Goal: Book appointment/travel/reservation

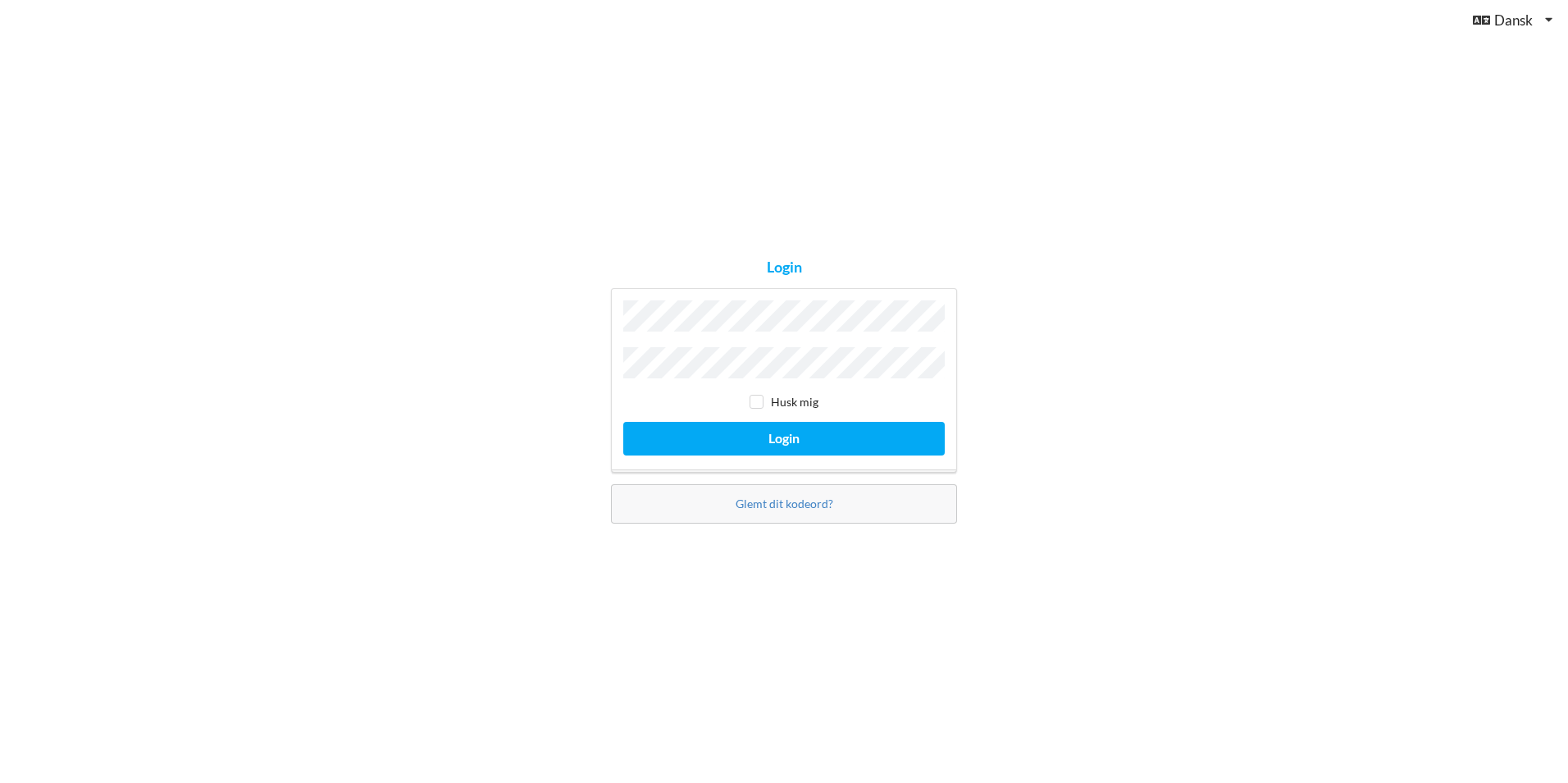
click at [623, 422] on button "Login" at bounding box center [784, 438] width 321 height 34
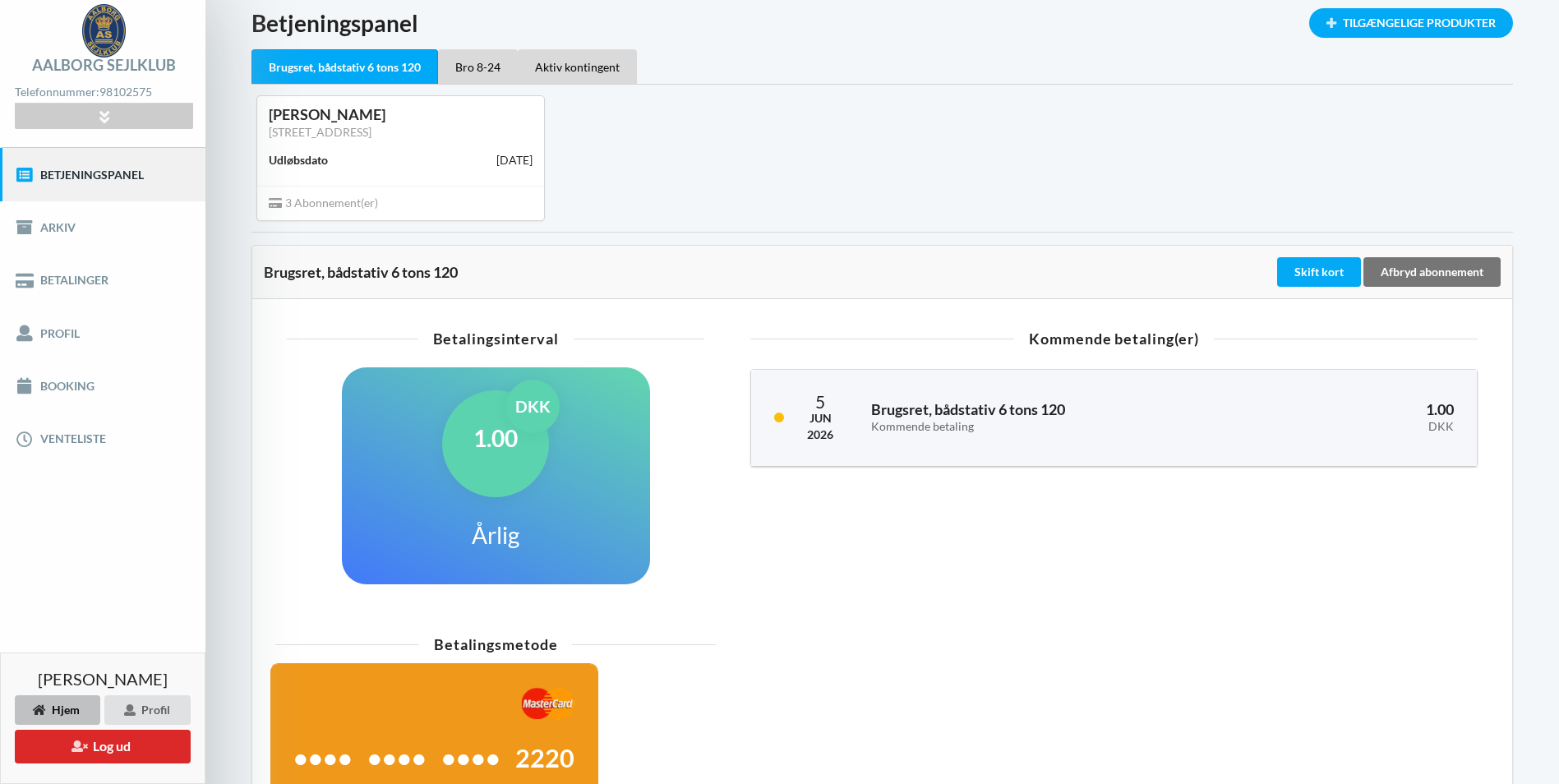
scroll to position [59, 0]
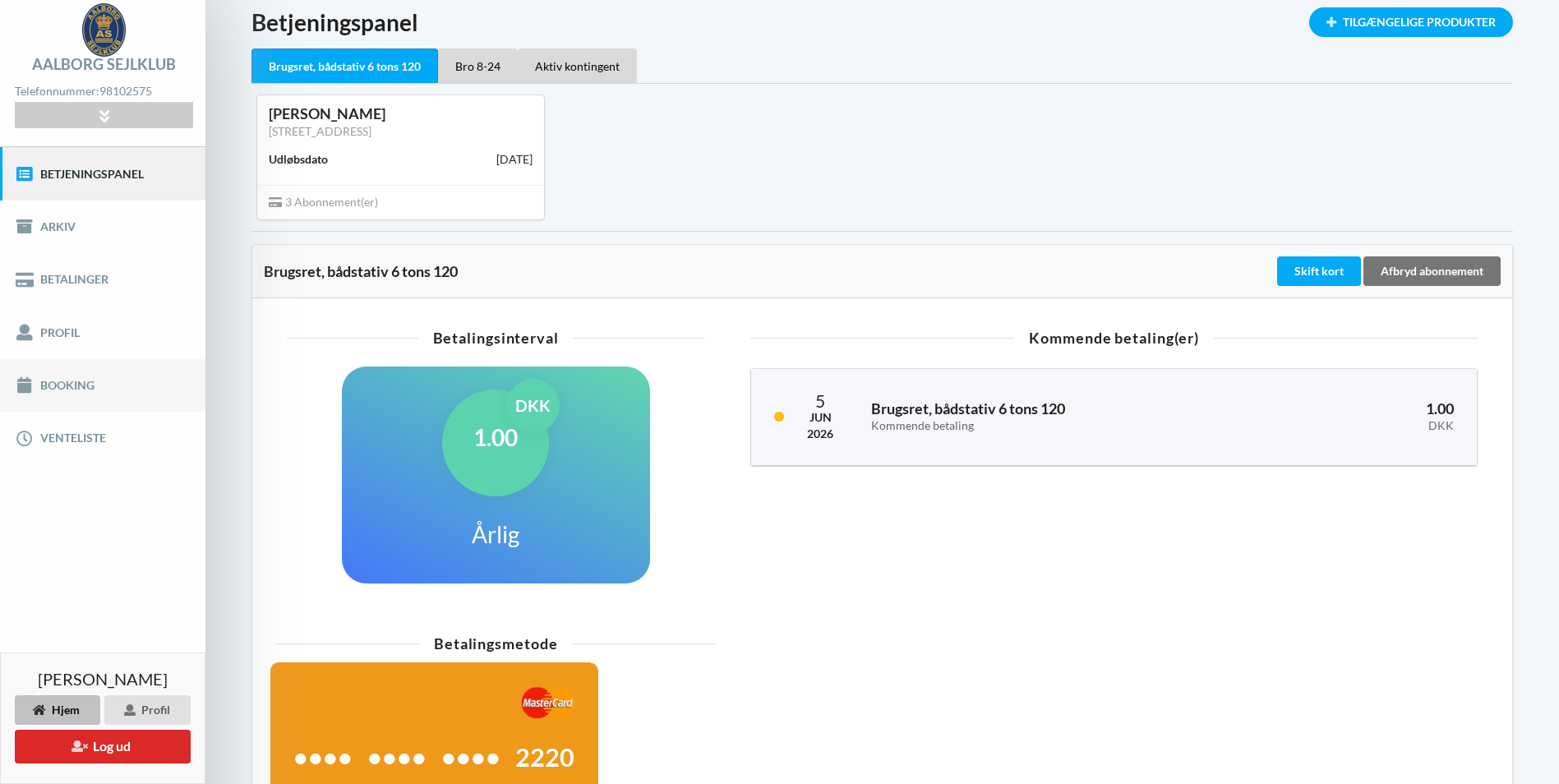
click at [65, 380] on link "Booking" at bounding box center [102, 385] width 205 height 53
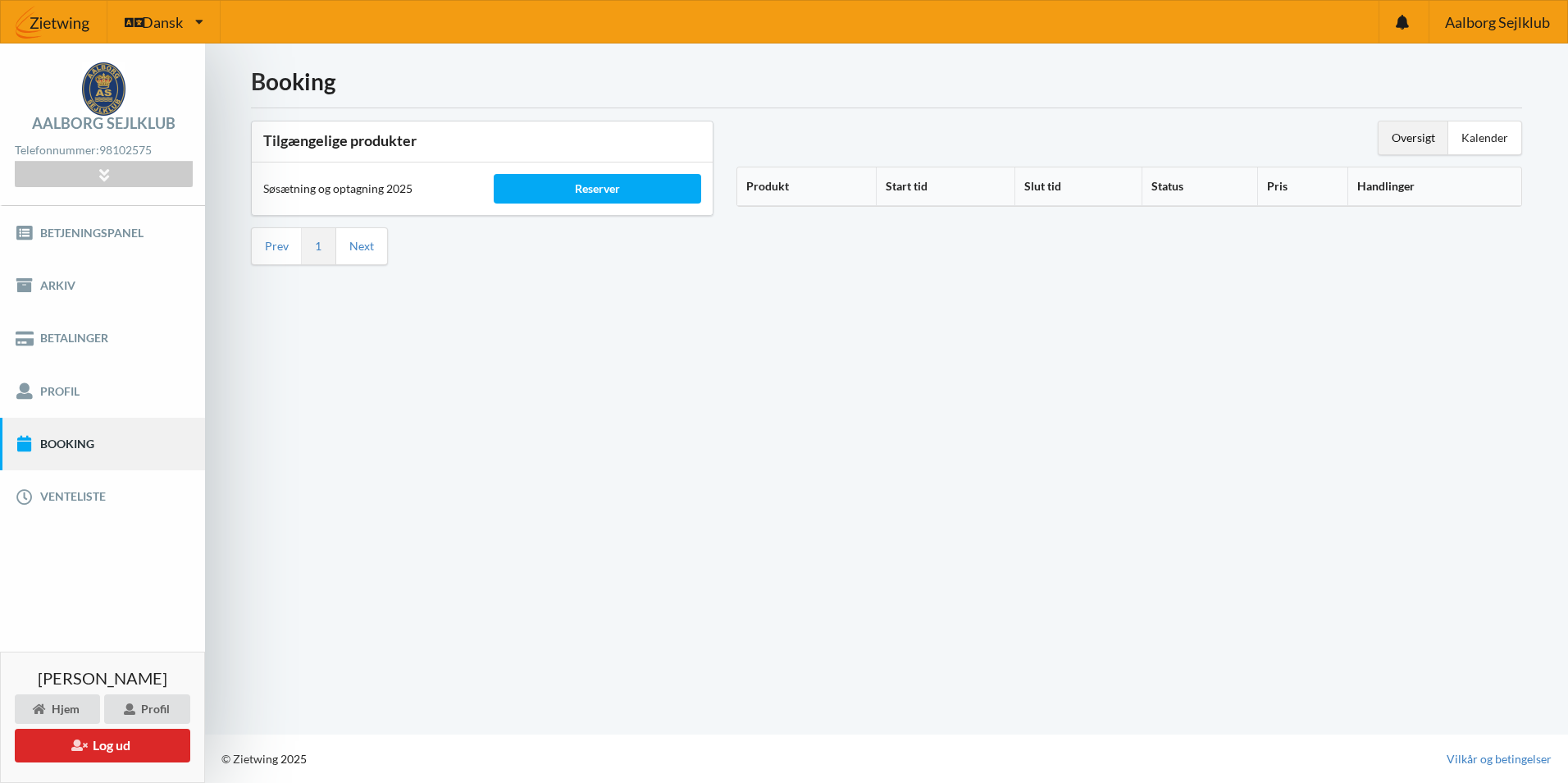
click at [774, 183] on th "Produkt" at bounding box center [806, 187] width 139 height 39
click at [620, 183] on div "Reserver" at bounding box center [597, 188] width 208 height 29
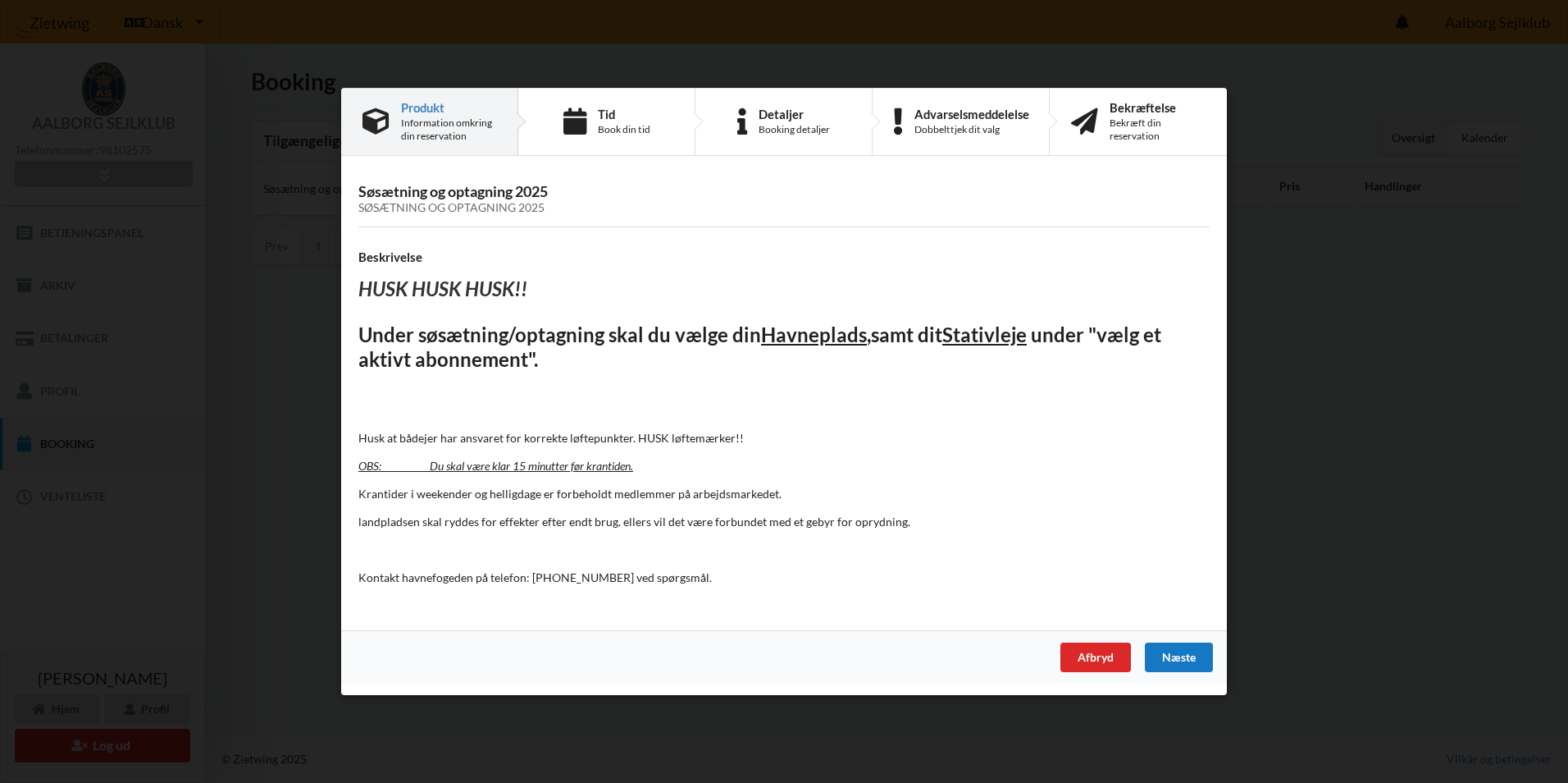
click at [1170, 658] on div "Næste" at bounding box center [1179, 657] width 68 height 29
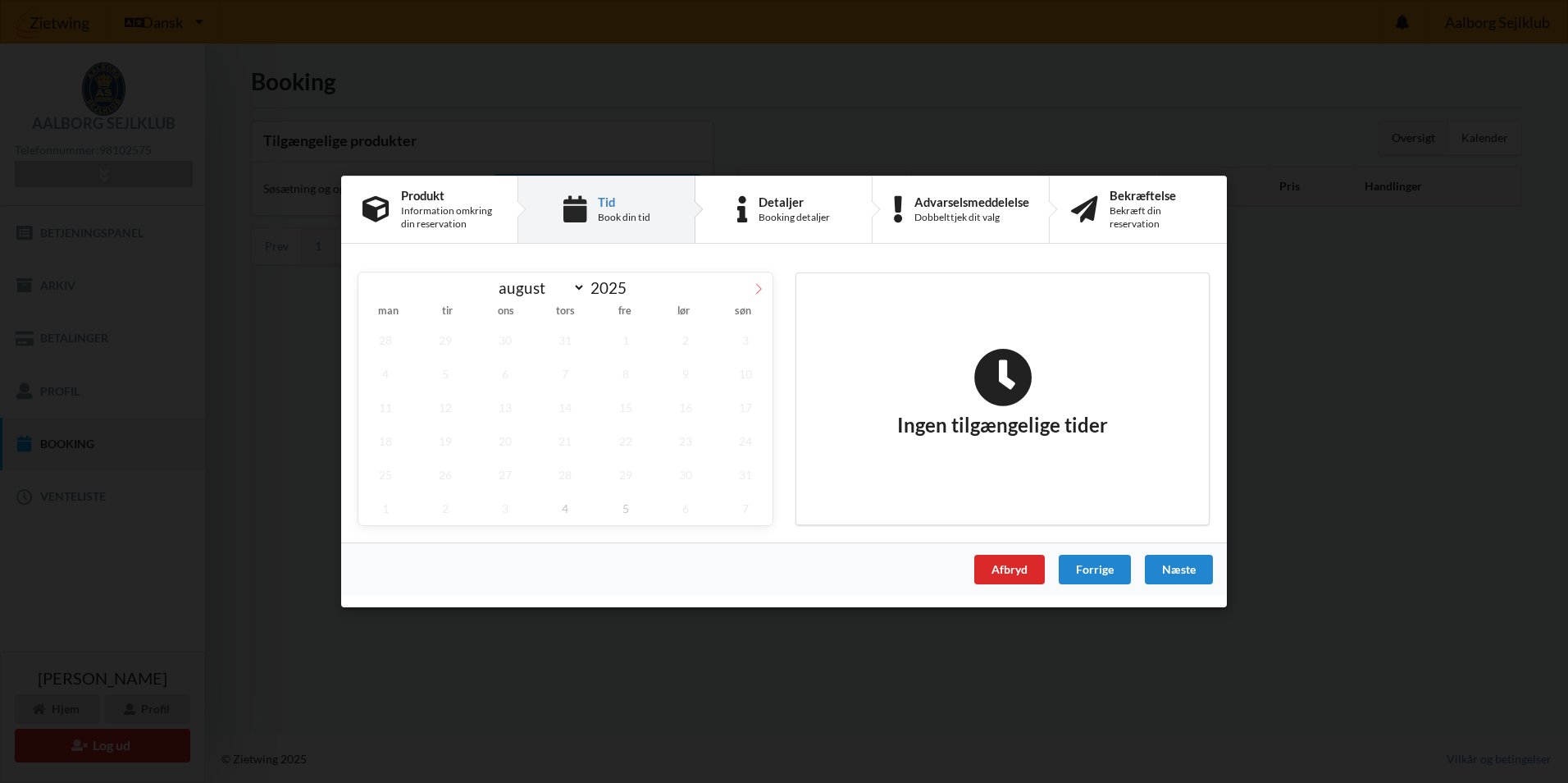
click at [756, 288] on icon at bounding box center [758, 289] width 12 height 12
select select "8"
click at [562, 372] on span "11" at bounding box center [566, 373] width 54 height 34
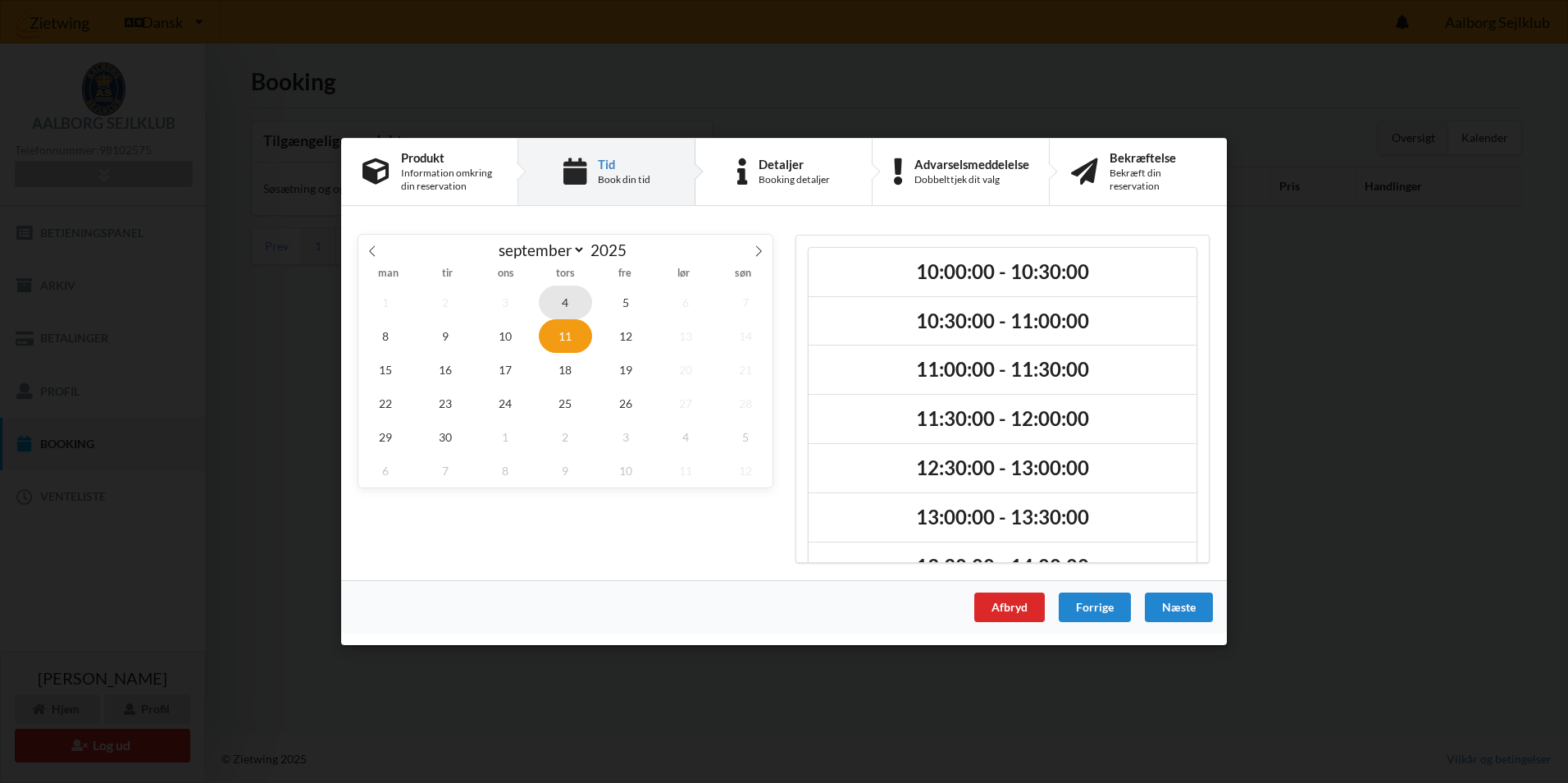
click at [568, 301] on span "4" at bounding box center [566, 302] width 54 height 34
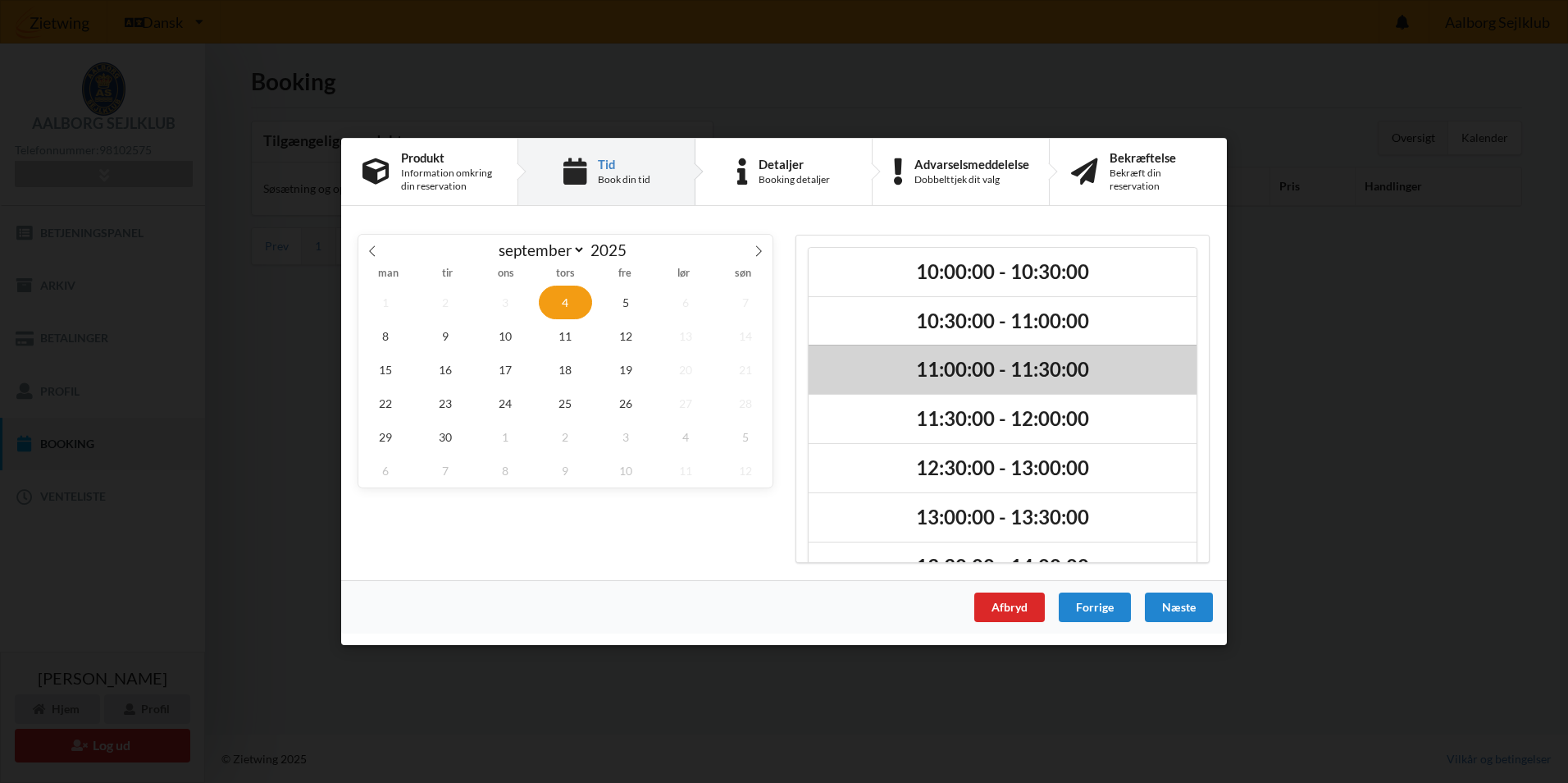
click at [963, 376] on h2 "11:00:00 - 11:30:00" at bounding box center [1003, 370] width 365 height 25
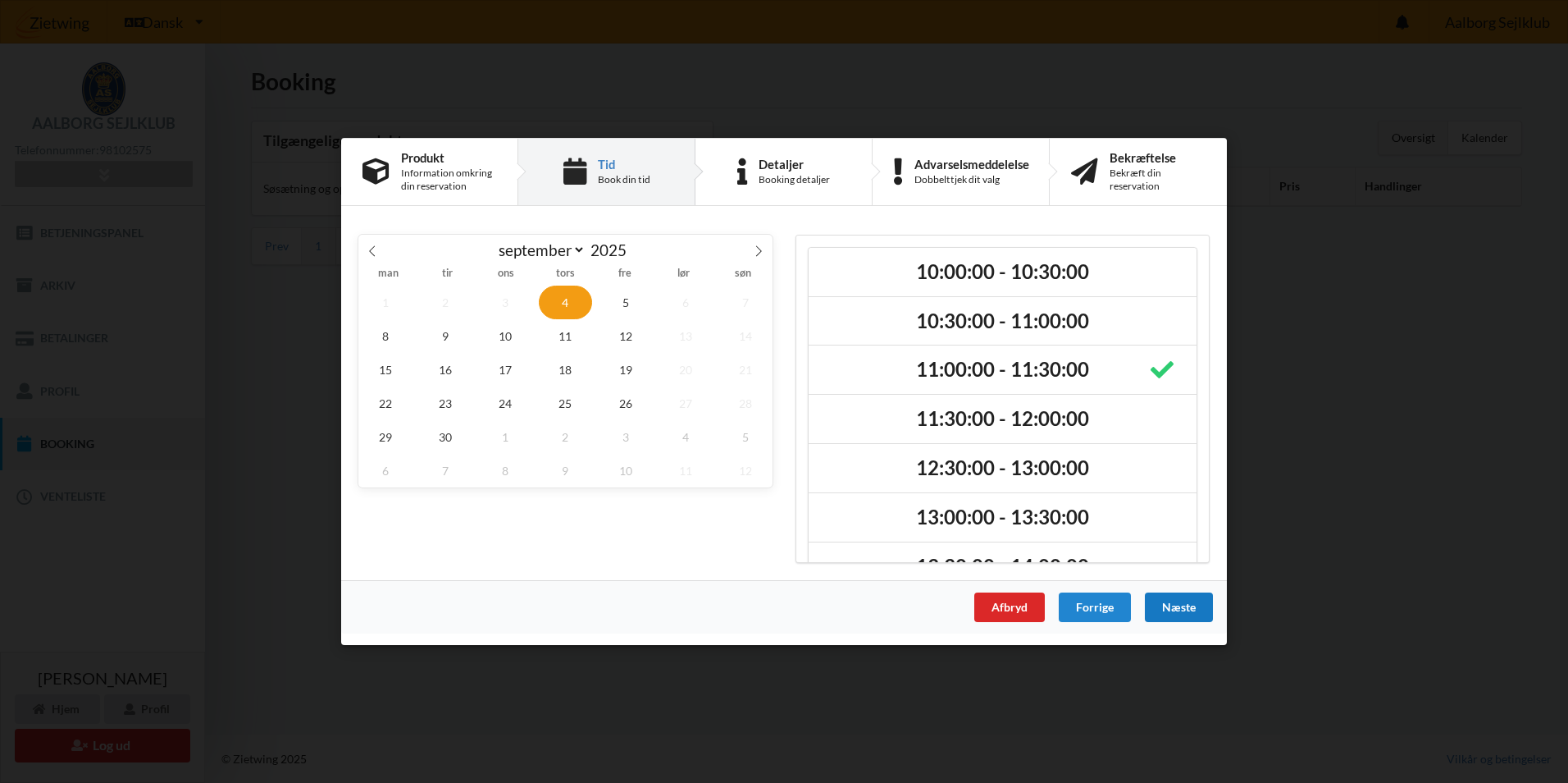
click at [1182, 612] on div "Næste" at bounding box center [1179, 607] width 68 height 29
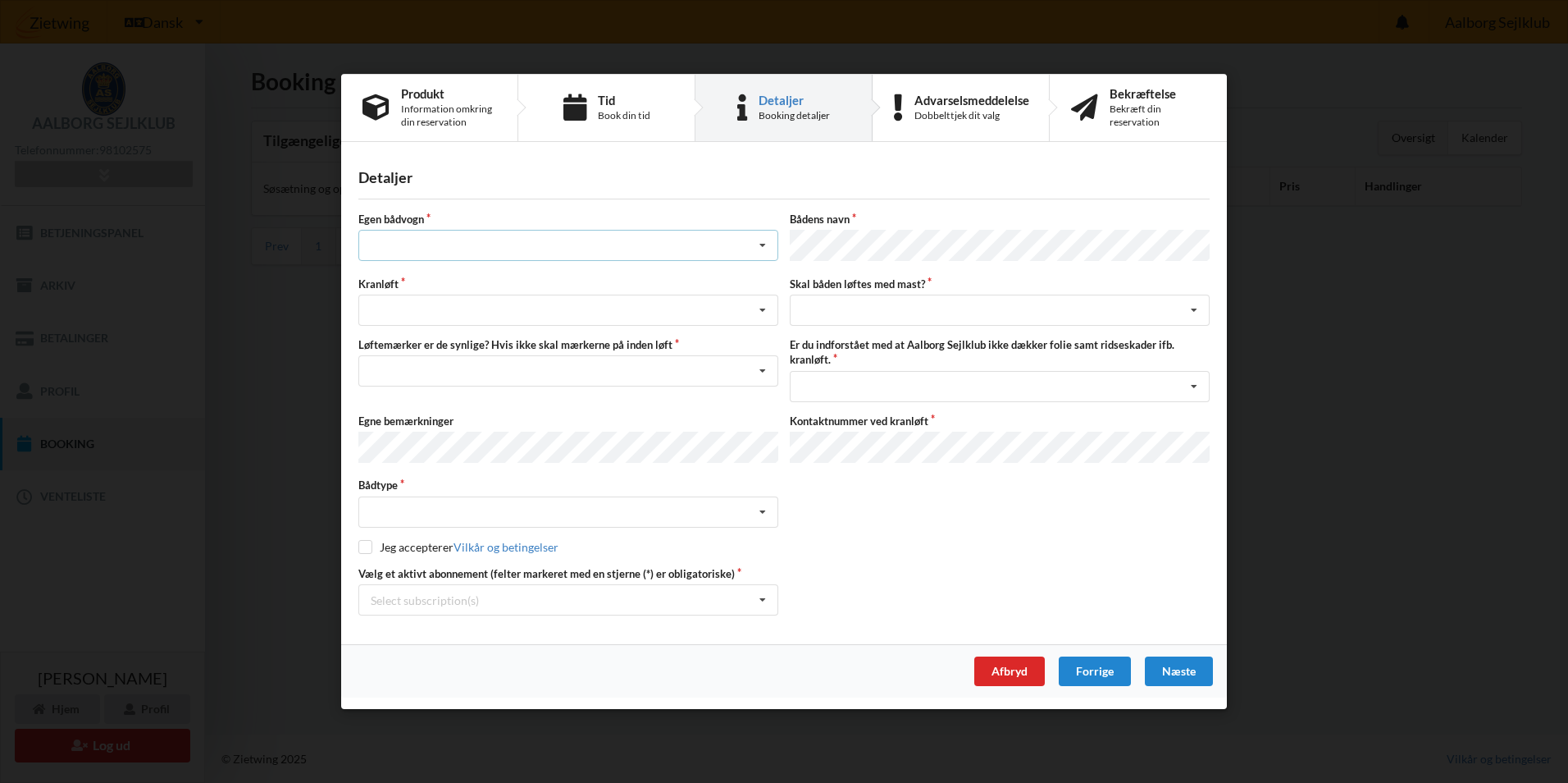
click at [763, 249] on icon at bounding box center [762, 245] width 24 height 30
click at [401, 345] on div "nej" at bounding box center [568, 335] width 418 height 30
click at [764, 307] on icon at bounding box center [762, 310] width 24 height 30
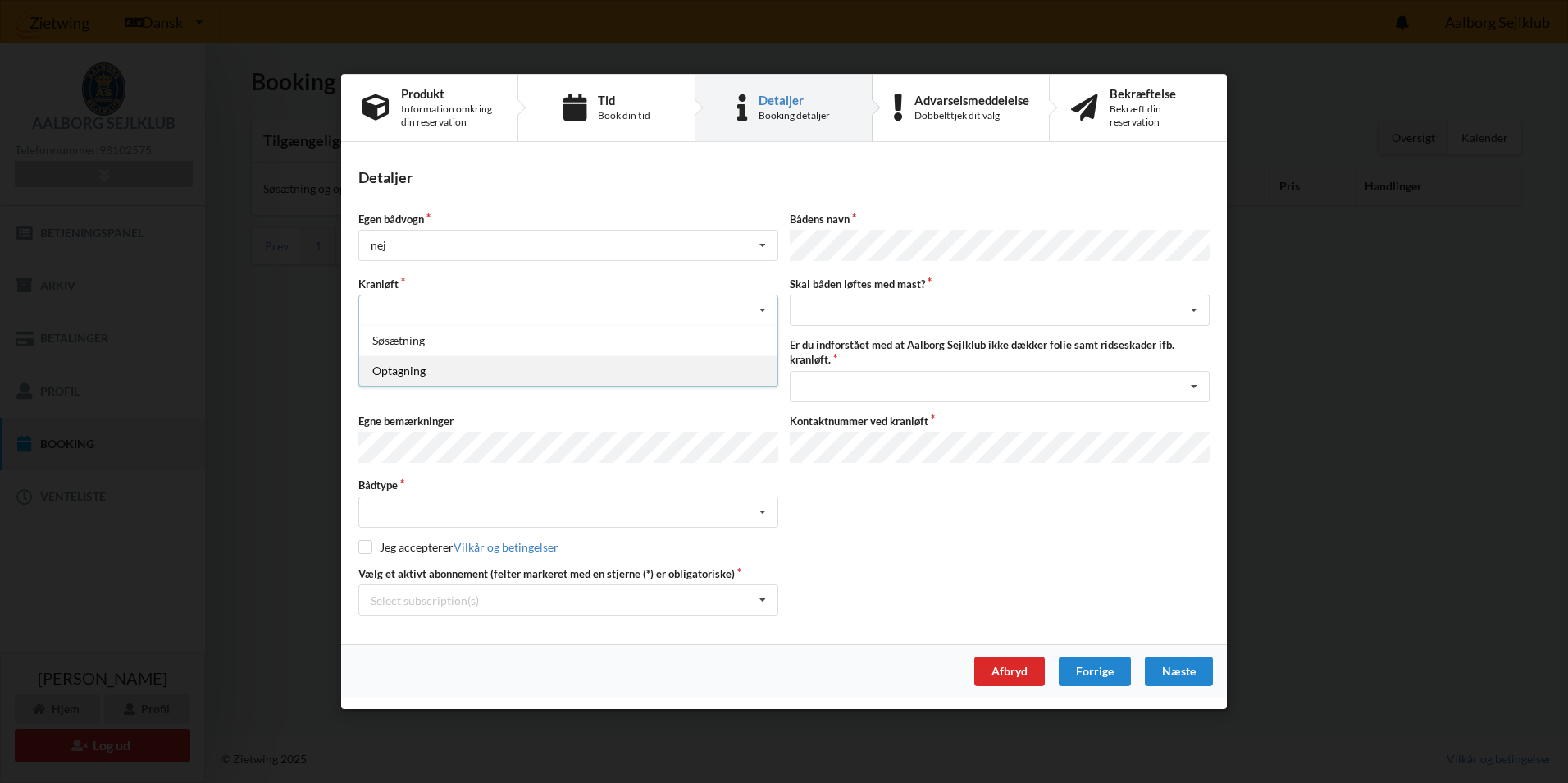
click at [410, 369] on div "Optagning" at bounding box center [568, 370] width 418 height 30
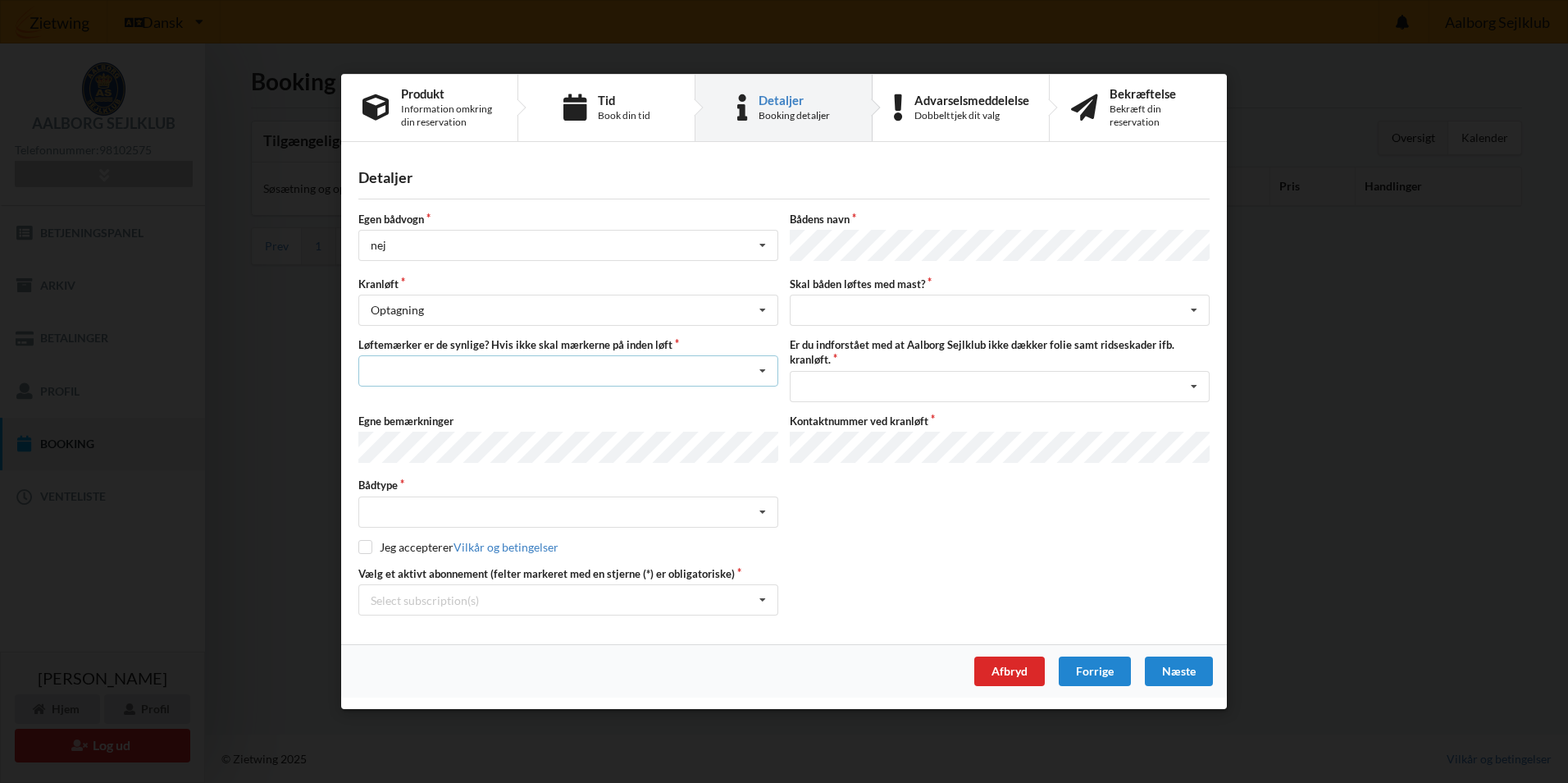
click at [763, 370] on icon at bounding box center [762, 371] width 24 height 30
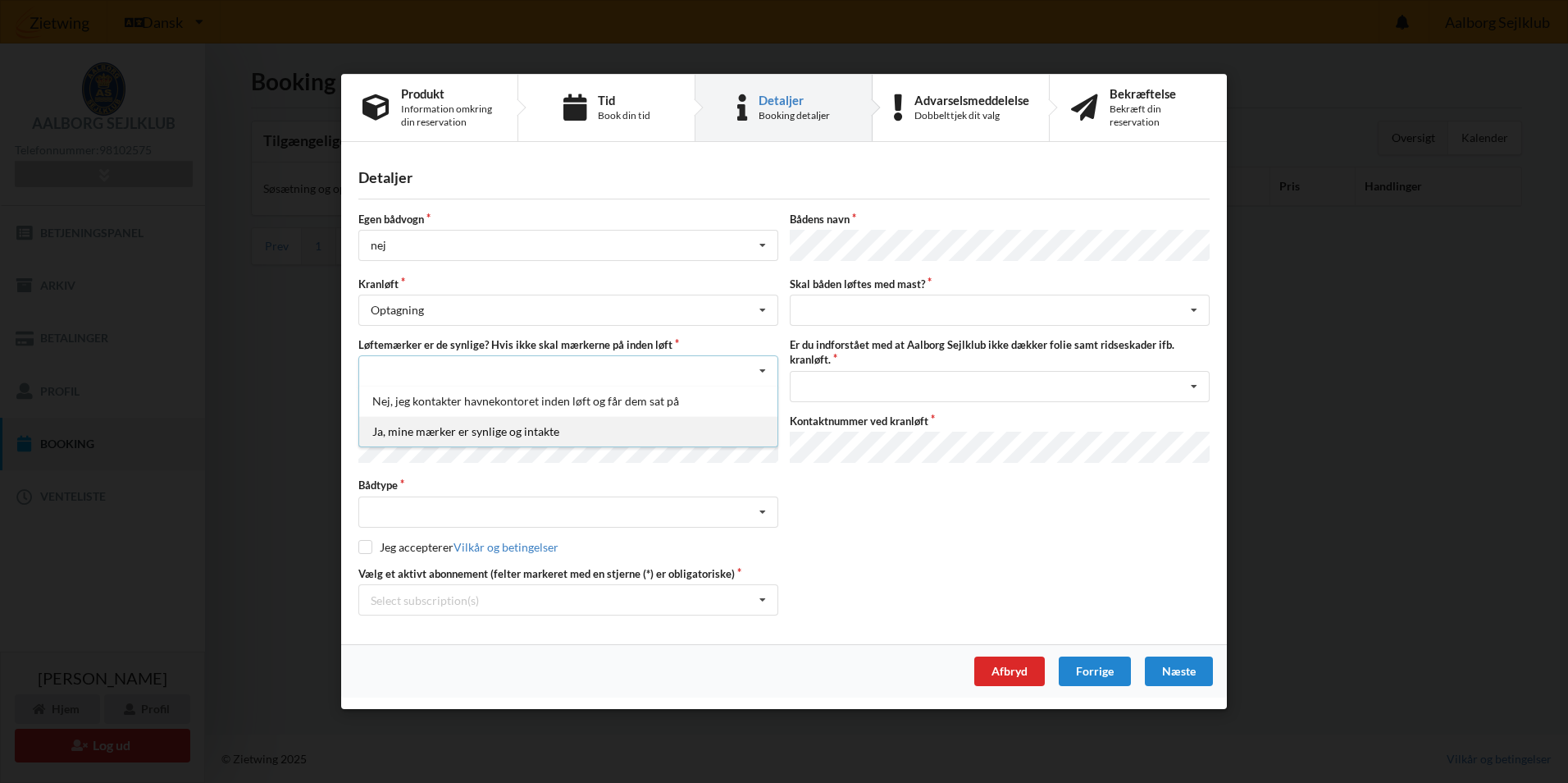
click at [562, 439] on div "Ja, mine mærker er synlige og intakte" at bounding box center [568, 430] width 418 height 30
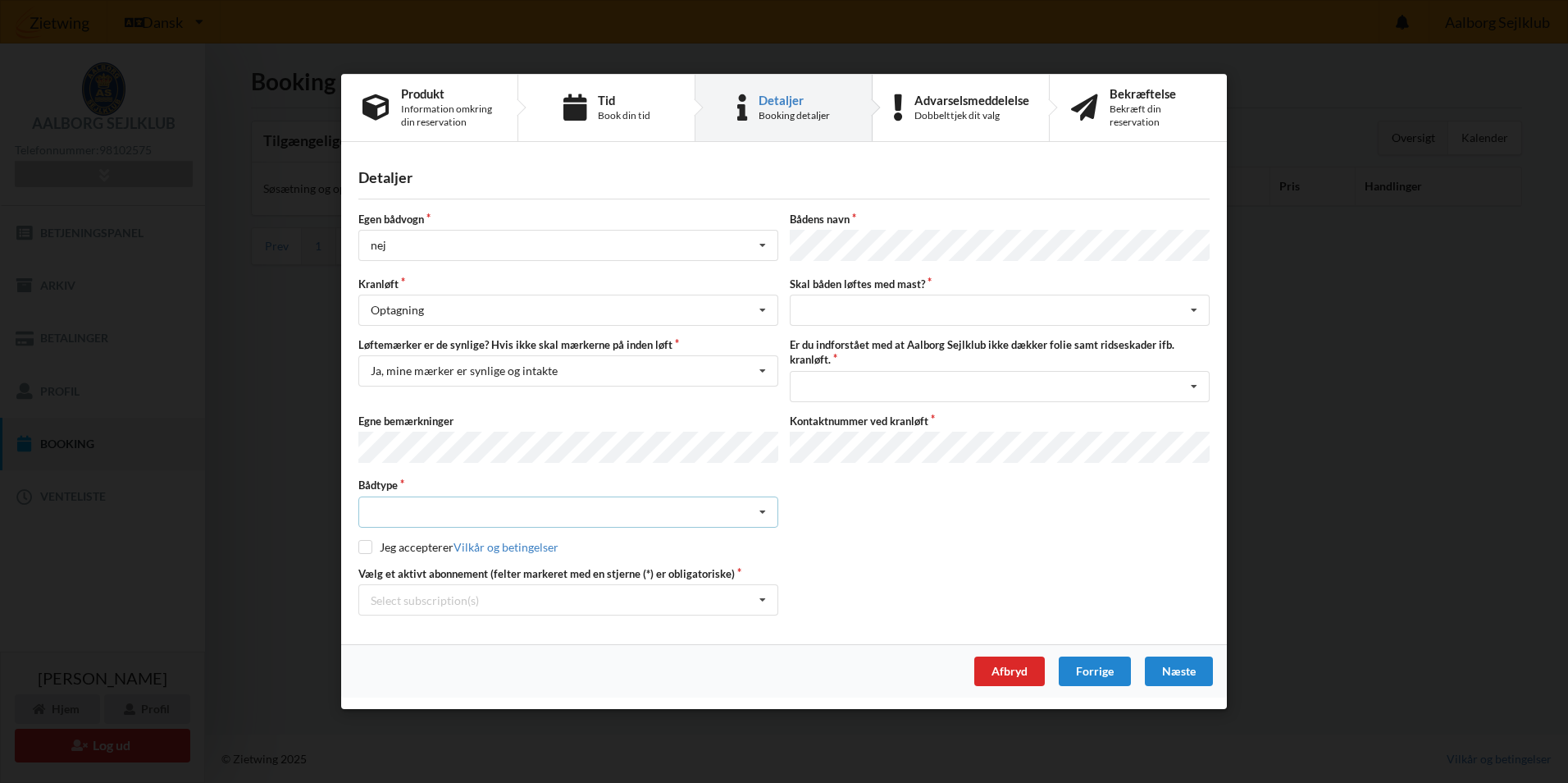
click at [417, 507] on div "Intet valgt Sejlbåd Motorbåd Motorsejler [PERSON_NAME]" at bounding box center [568, 511] width 419 height 31
click at [384, 567] on div "Sejlbåd" at bounding box center [568, 571] width 418 height 30
click at [361, 544] on input "checkbox" at bounding box center [365, 546] width 14 height 14
checkbox input "true"
click at [762, 595] on icon at bounding box center [762, 599] width 24 height 30
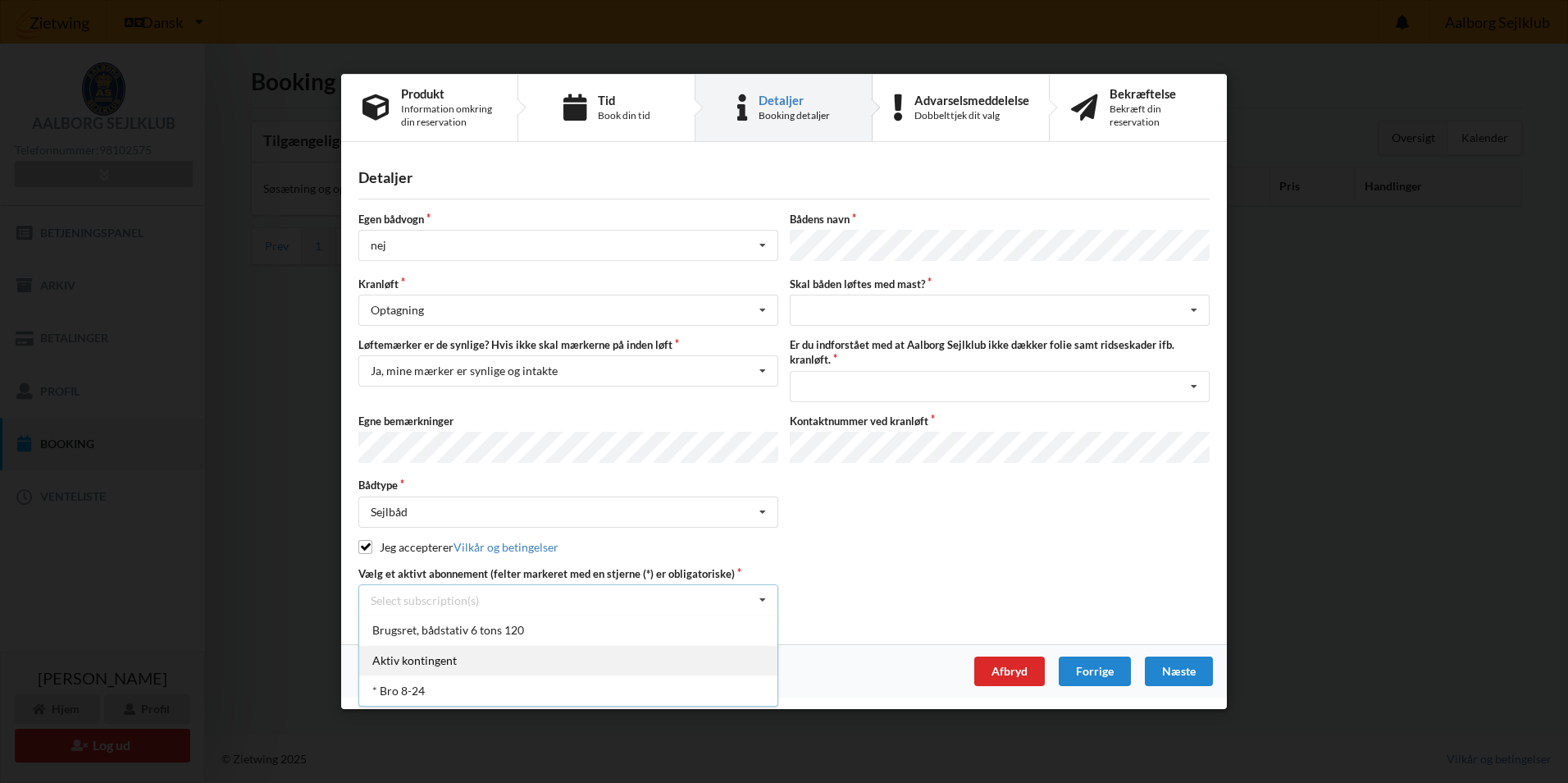
click at [456, 658] on div "Aktiv kontingent" at bounding box center [568, 660] width 418 height 30
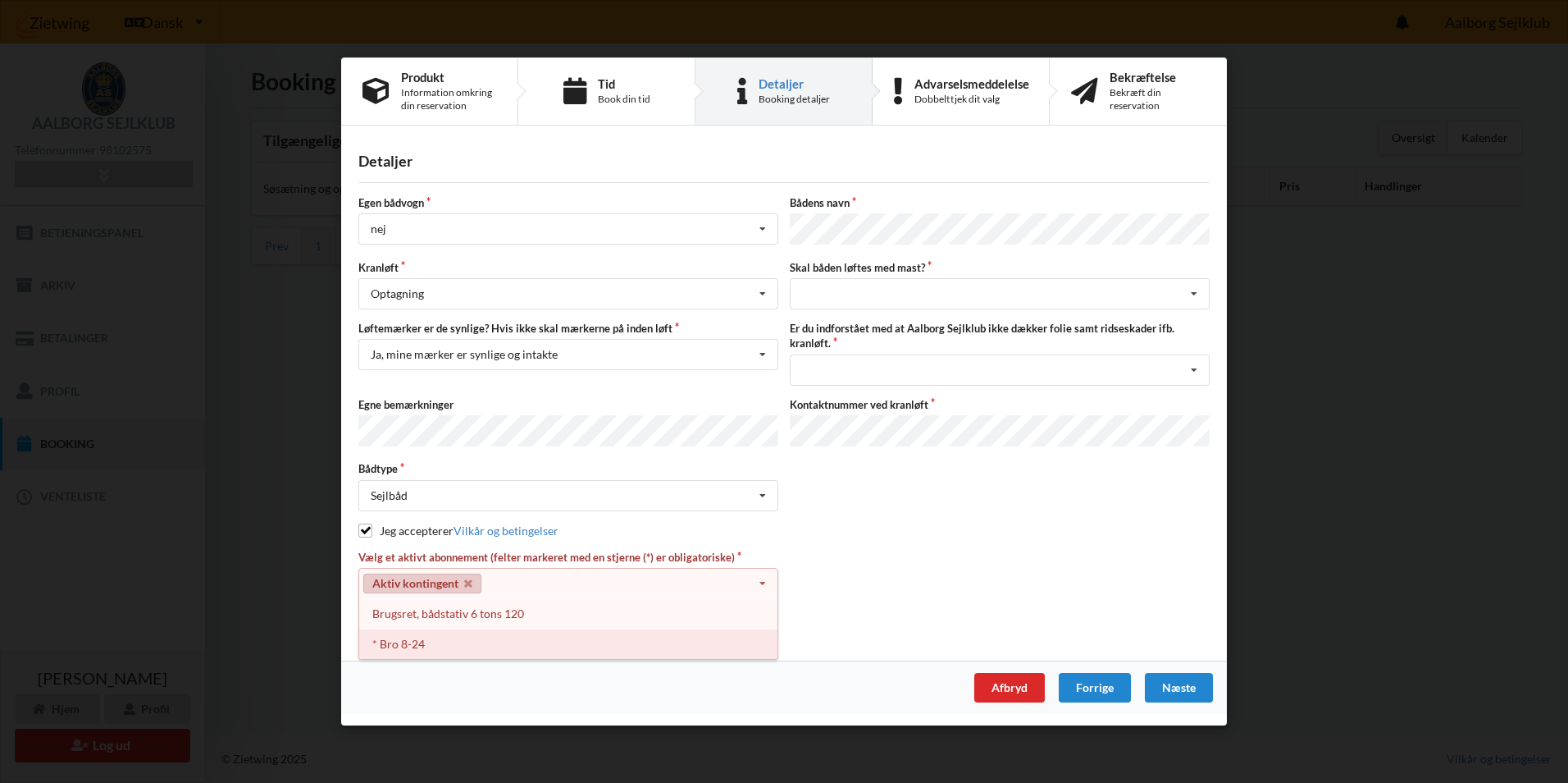
click at [410, 645] on div "* Bro 8-24" at bounding box center [568, 644] width 418 height 30
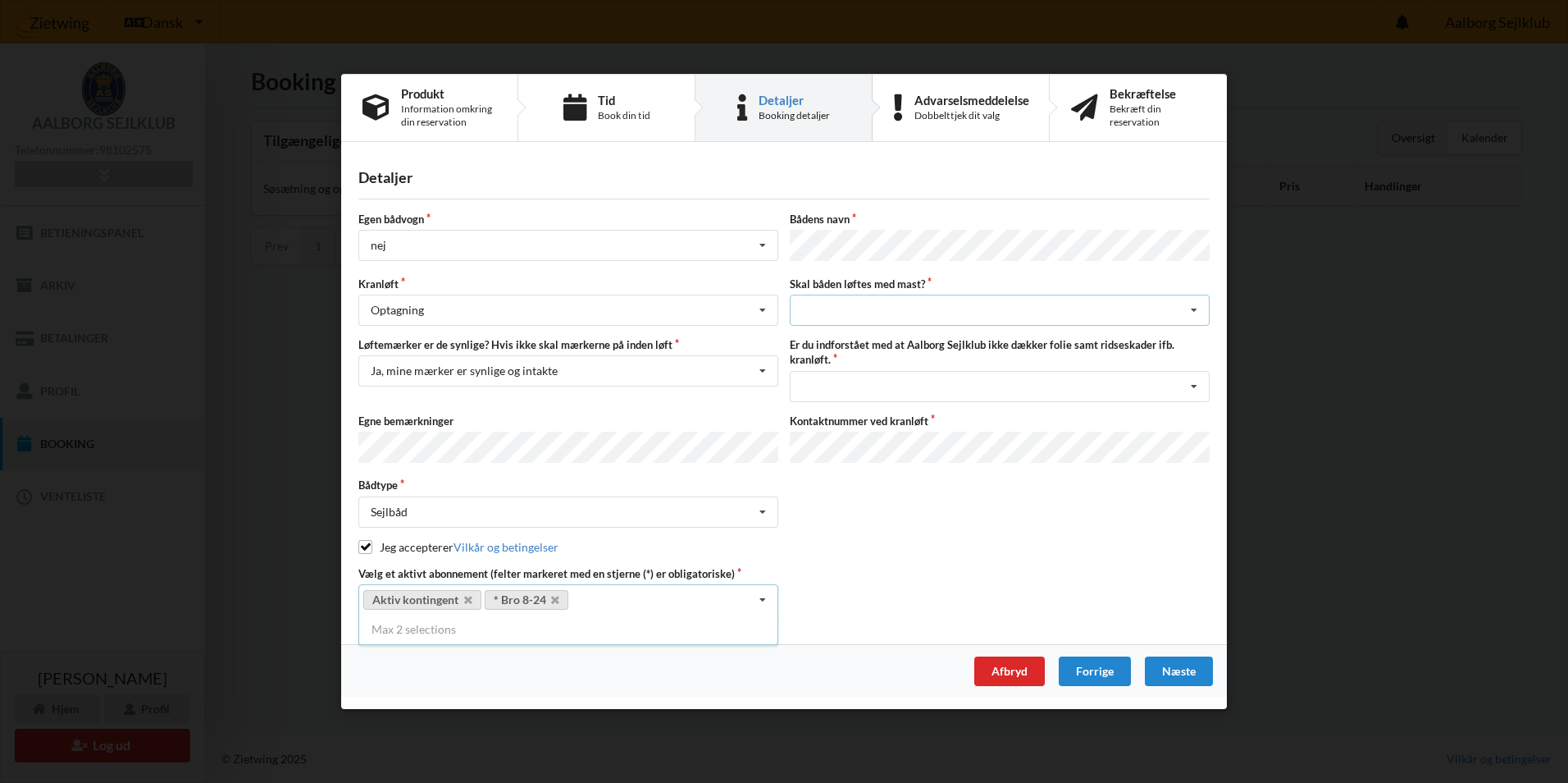
click at [1191, 308] on icon at bounding box center [1193, 310] width 24 height 30
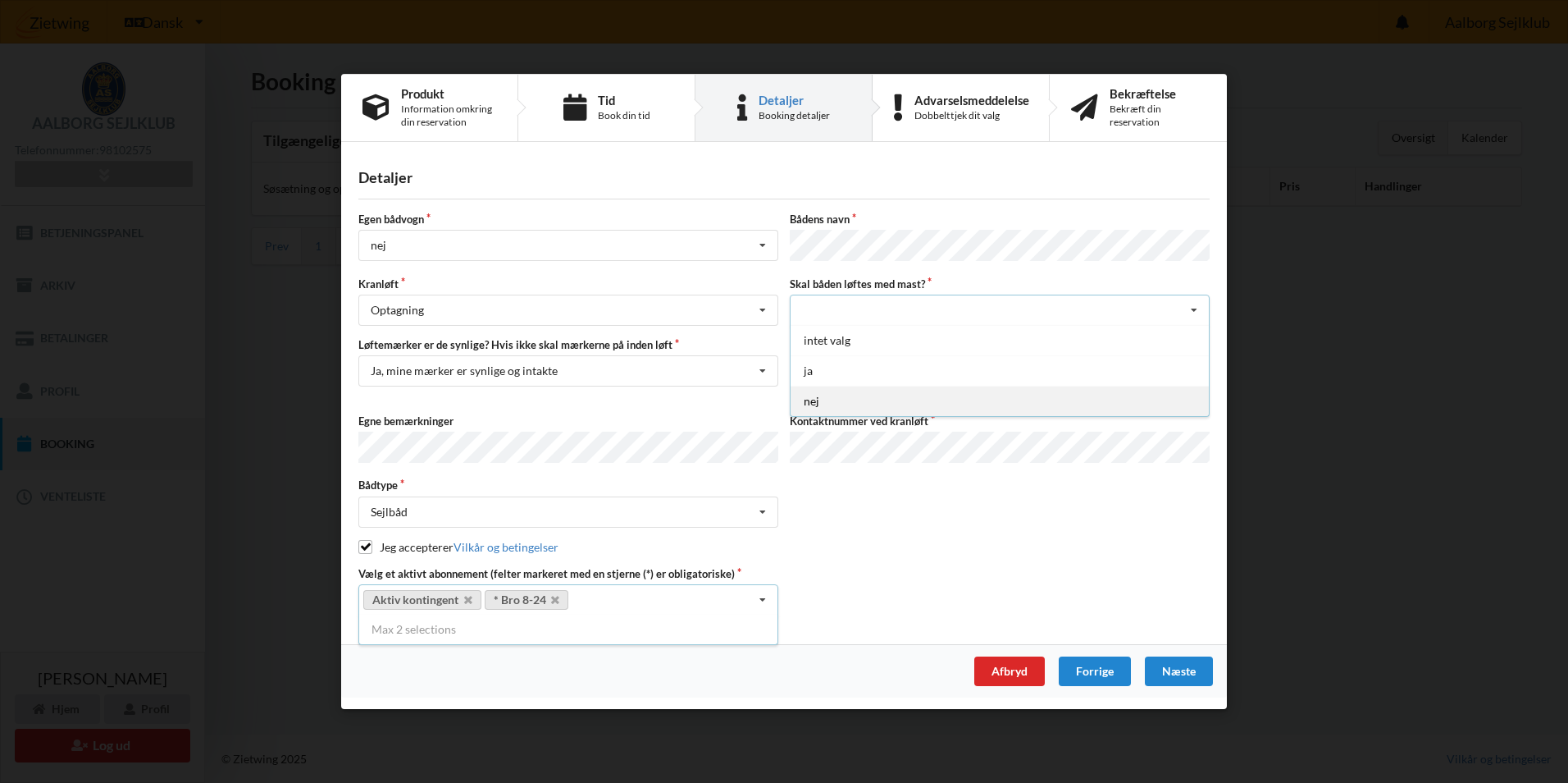
click at [891, 404] on div "nej" at bounding box center [999, 400] width 418 height 30
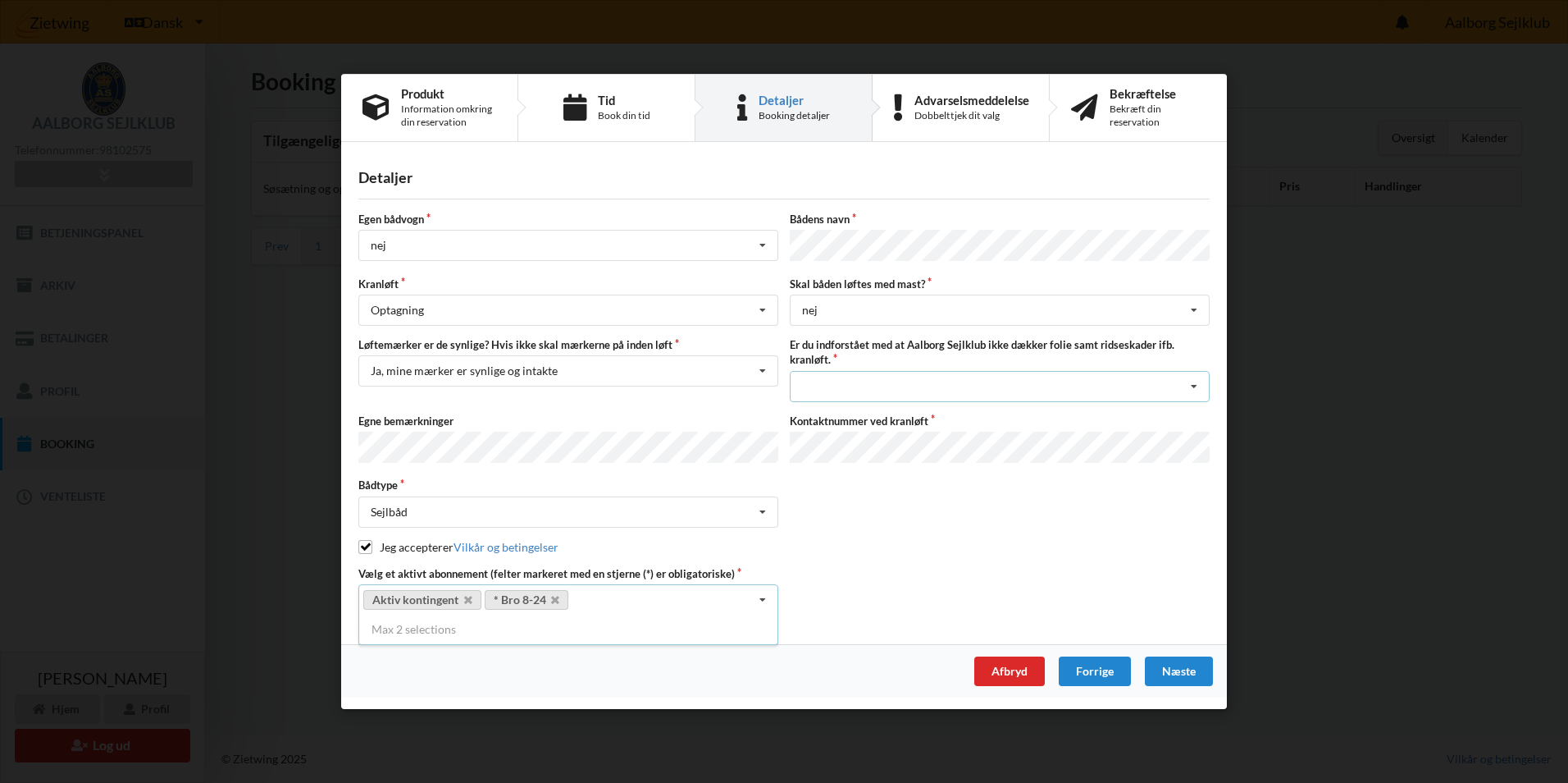
click at [1193, 389] on icon at bounding box center [1193, 386] width 24 height 30
click at [1137, 413] on div "Jeg har tæpper med og tager selv ansvaret for eventuelle folie samt ridseskader" at bounding box center [999, 421] width 418 height 42
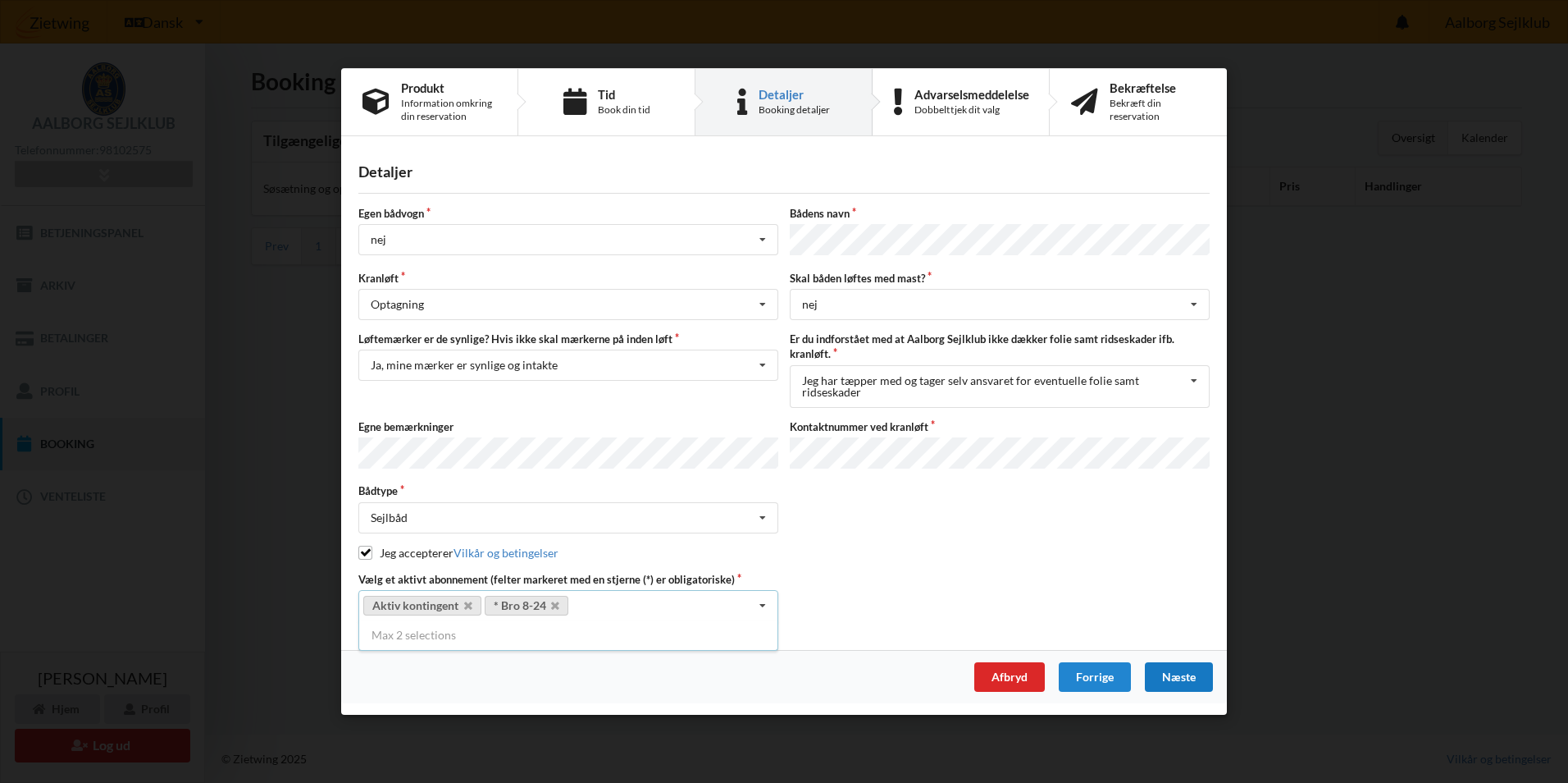
click at [1182, 666] on div "Næste" at bounding box center [1179, 677] width 68 height 29
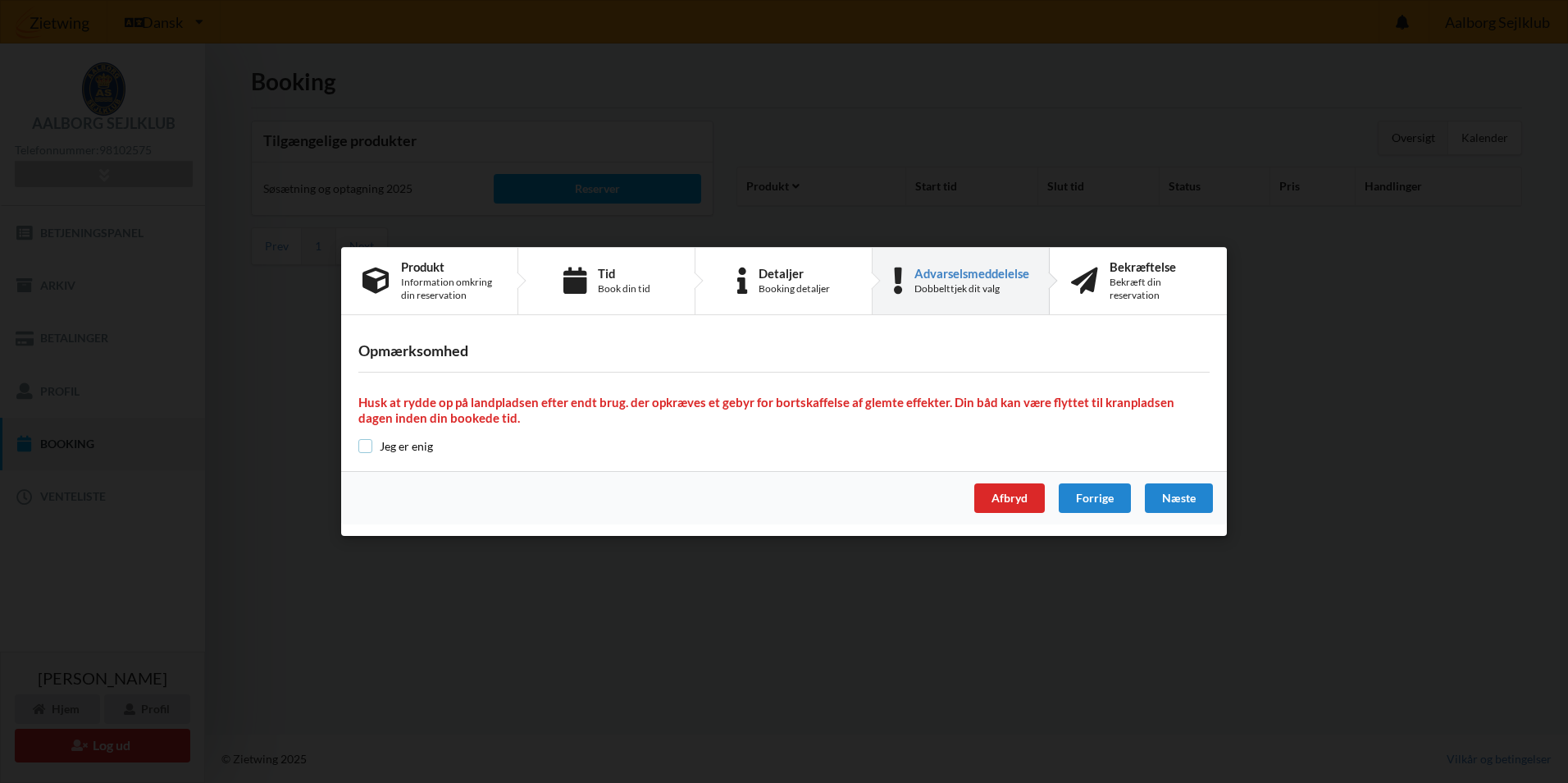
click at [367, 447] on input "checkbox" at bounding box center [365, 446] width 14 height 14
checkbox input "true"
click at [1157, 499] on div "Næste" at bounding box center [1179, 498] width 68 height 29
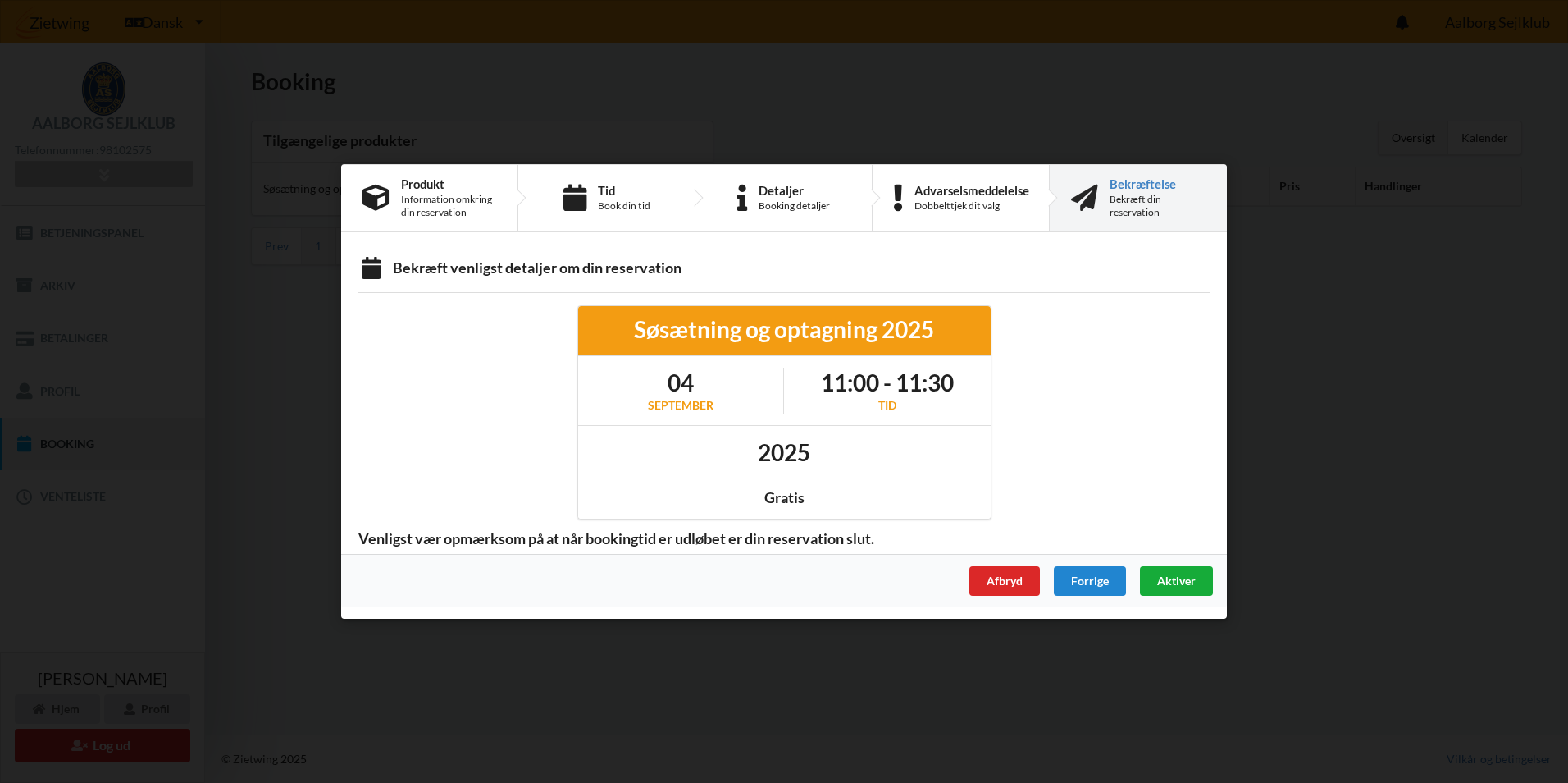
click at [1181, 581] on span "Aktiver" at bounding box center [1177, 580] width 39 height 14
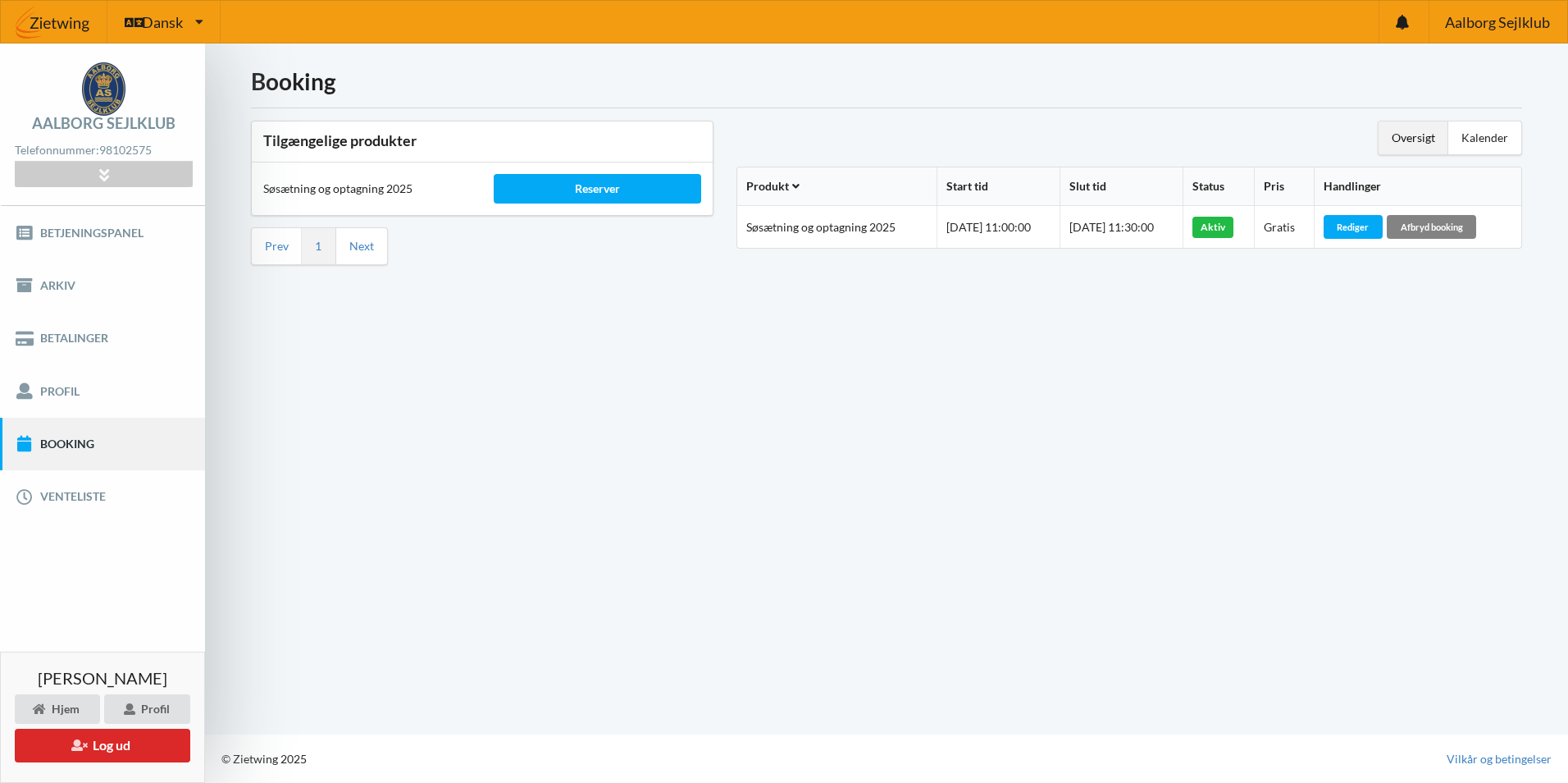
click at [1450, 226] on div "Afbryd booking" at bounding box center [1431, 226] width 89 height 23
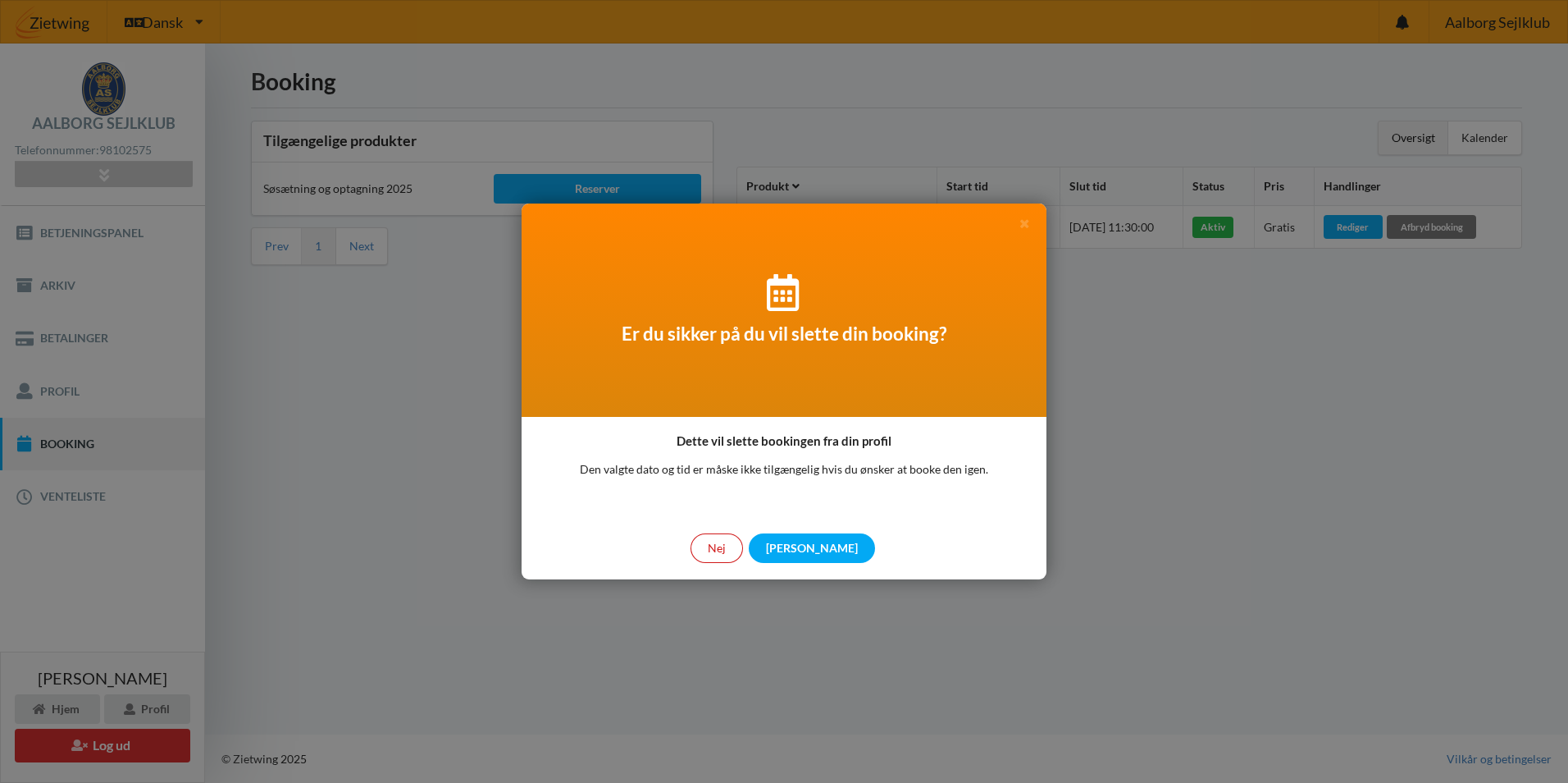
click at [743, 548] on div "Nej" at bounding box center [717, 548] width 52 height 29
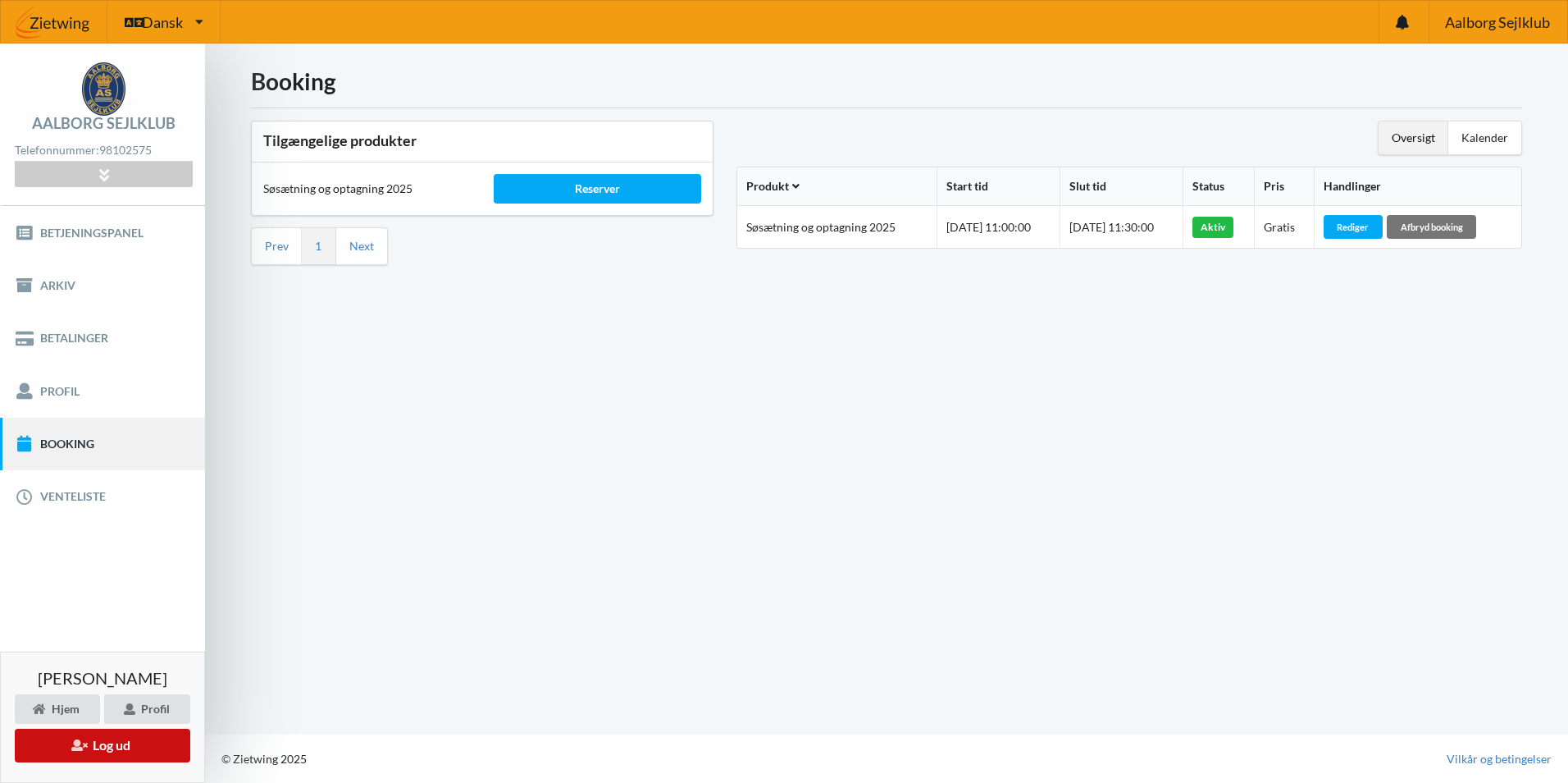
click at [112, 747] on button "Log ud" at bounding box center [102, 745] width 176 height 34
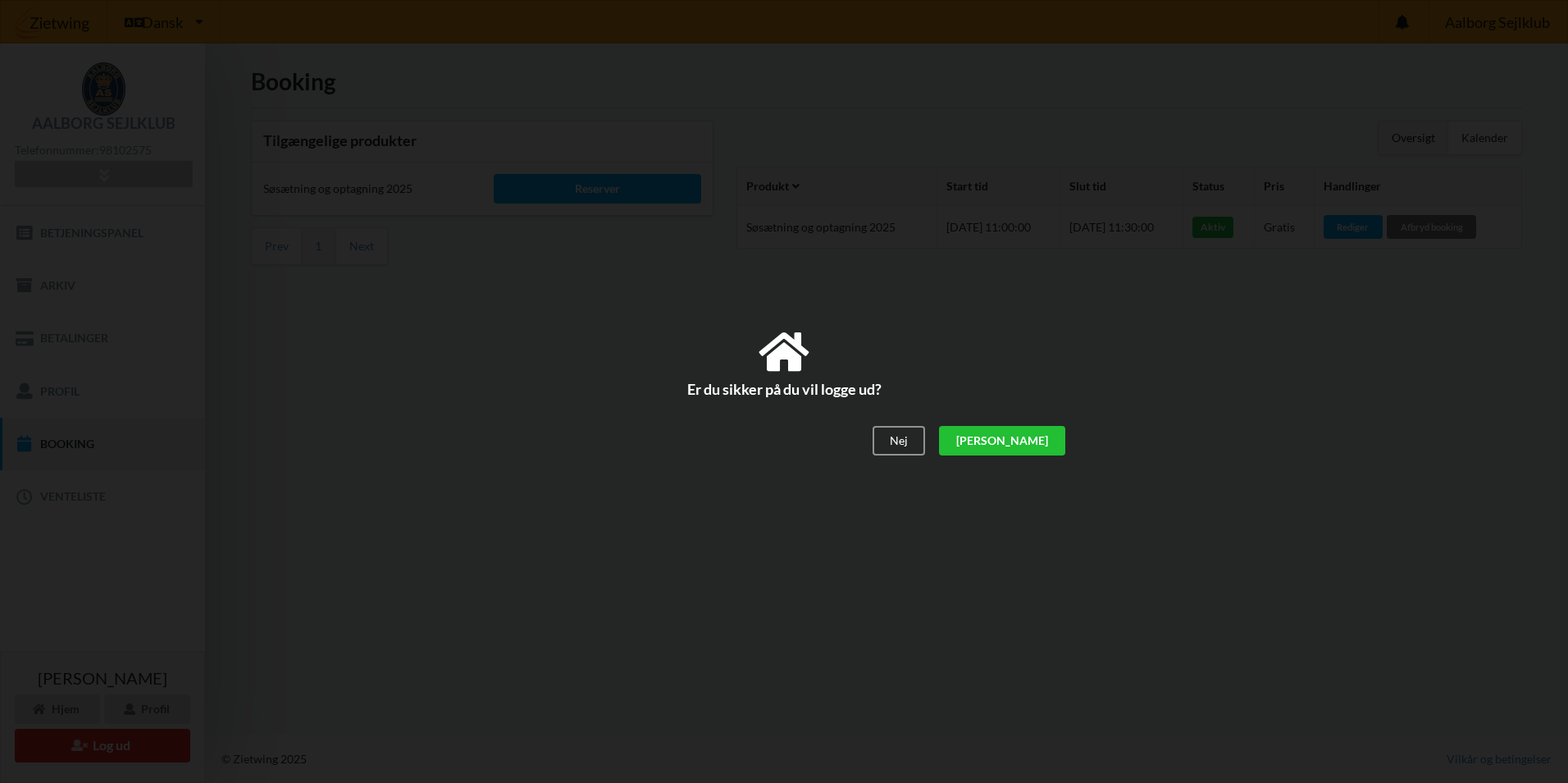
click at [1041, 441] on div "[PERSON_NAME]" at bounding box center [1002, 441] width 126 height 29
